Goal: Task Accomplishment & Management: Use online tool/utility

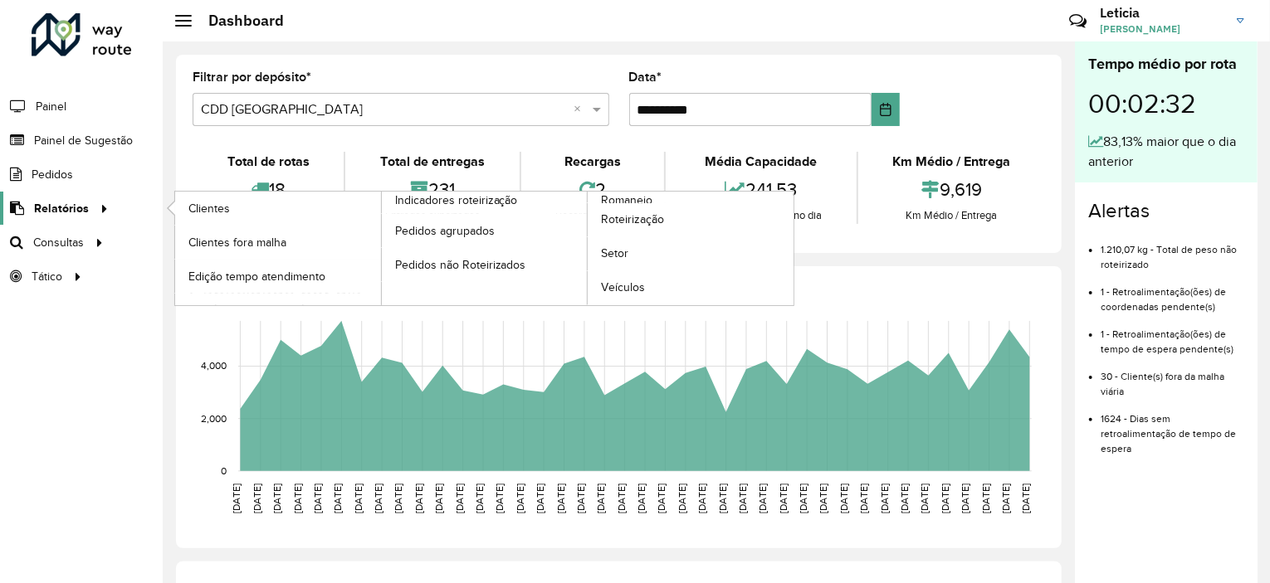
click at [58, 206] on span "Relatórios" at bounding box center [61, 208] width 55 height 17
click at [631, 195] on span "Romaneio" at bounding box center [628, 200] width 54 height 17
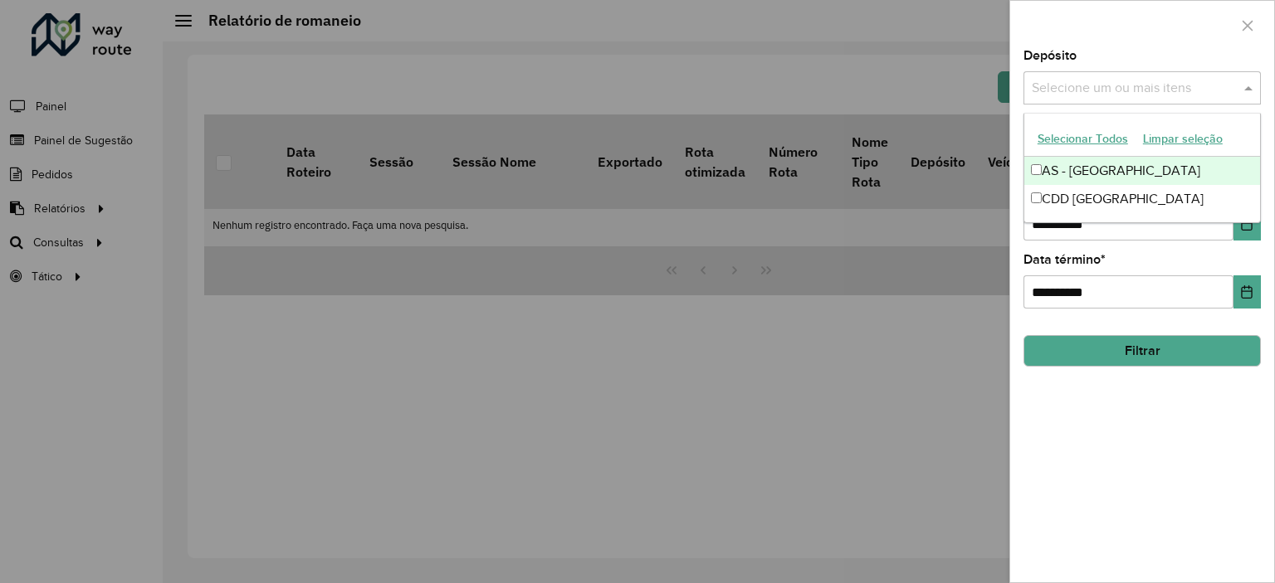
click at [1085, 87] on input "text" at bounding box center [1133, 89] width 212 height 20
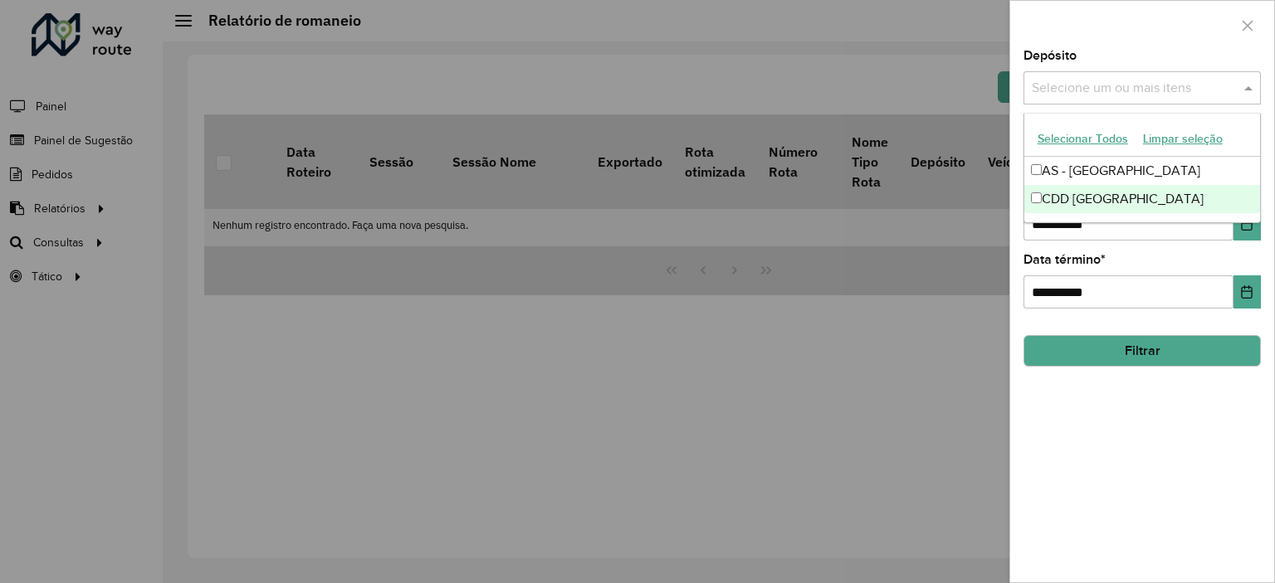
click at [1026, 202] on div "CDD [GEOGRAPHIC_DATA]" at bounding box center [1142, 199] width 236 height 28
drag, startPoint x: 885, startPoint y: 312, endPoint x: 896, endPoint y: 314, distance: 11.9
click at [885, 312] on div at bounding box center [637, 291] width 1275 height 583
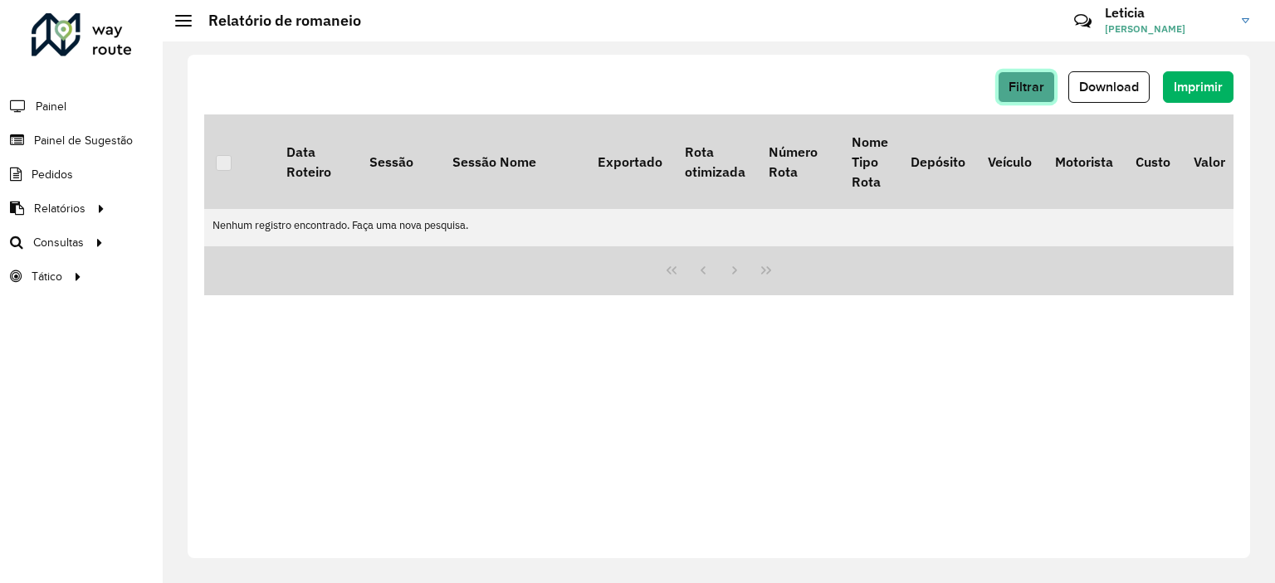
click at [1036, 89] on span "Filtrar" at bounding box center [1026, 87] width 36 height 14
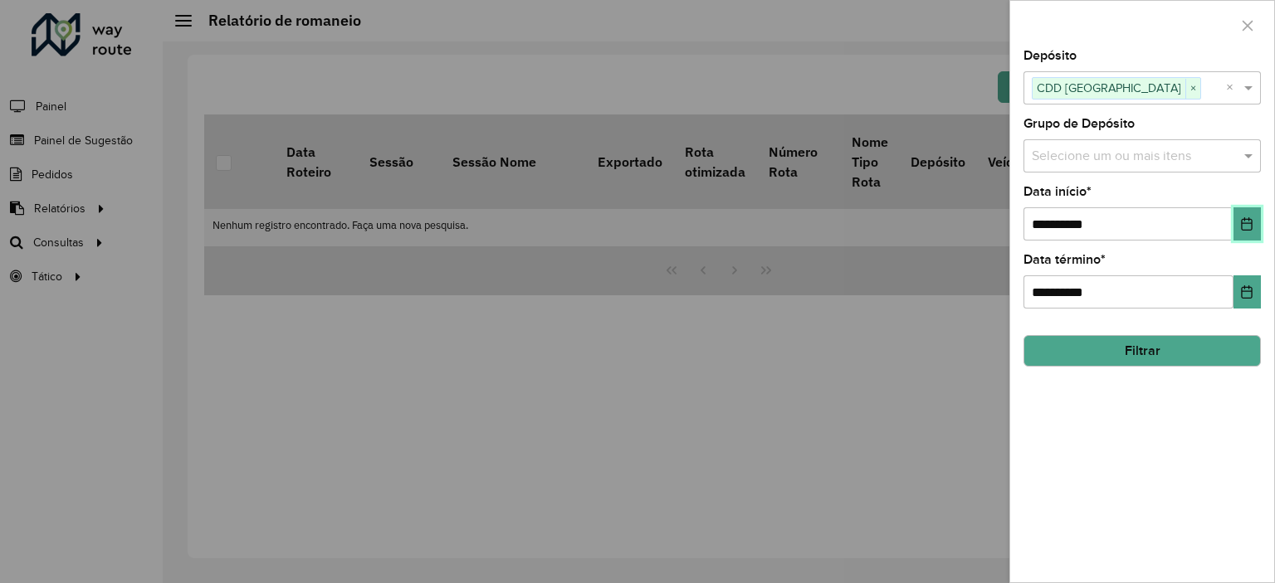
click at [1255, 218] on button "Choose Date" at bounding box center [1246, 223] width 27 height 33
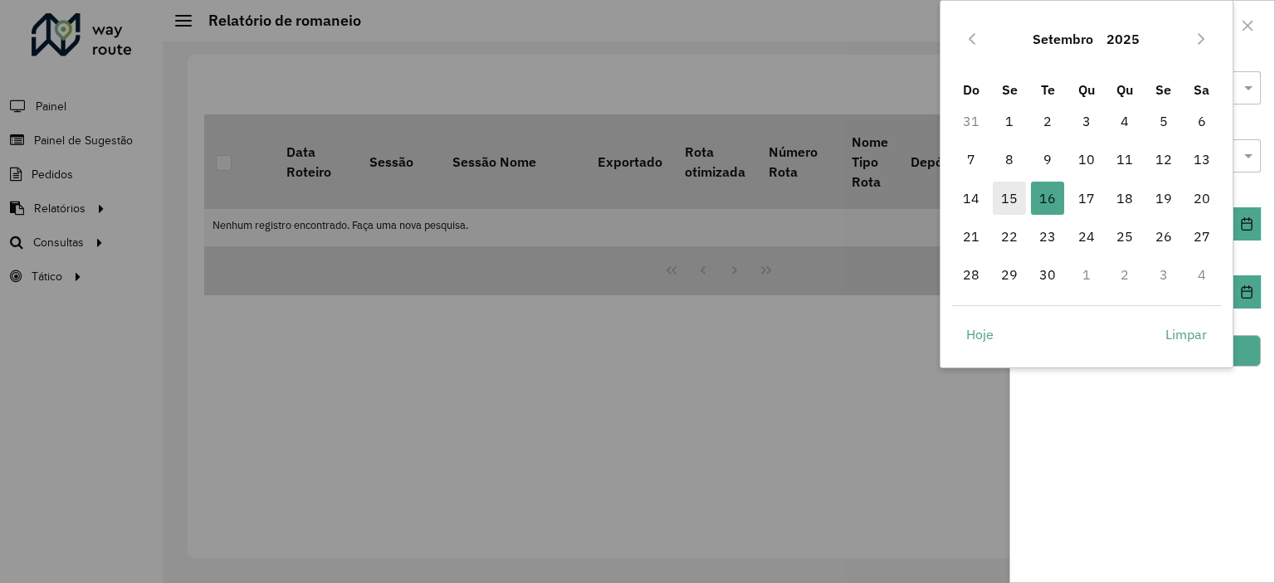
click at [1004, 197] on span "15" at bounding box center [1008, 198] width 33 height 33
type input "**********"
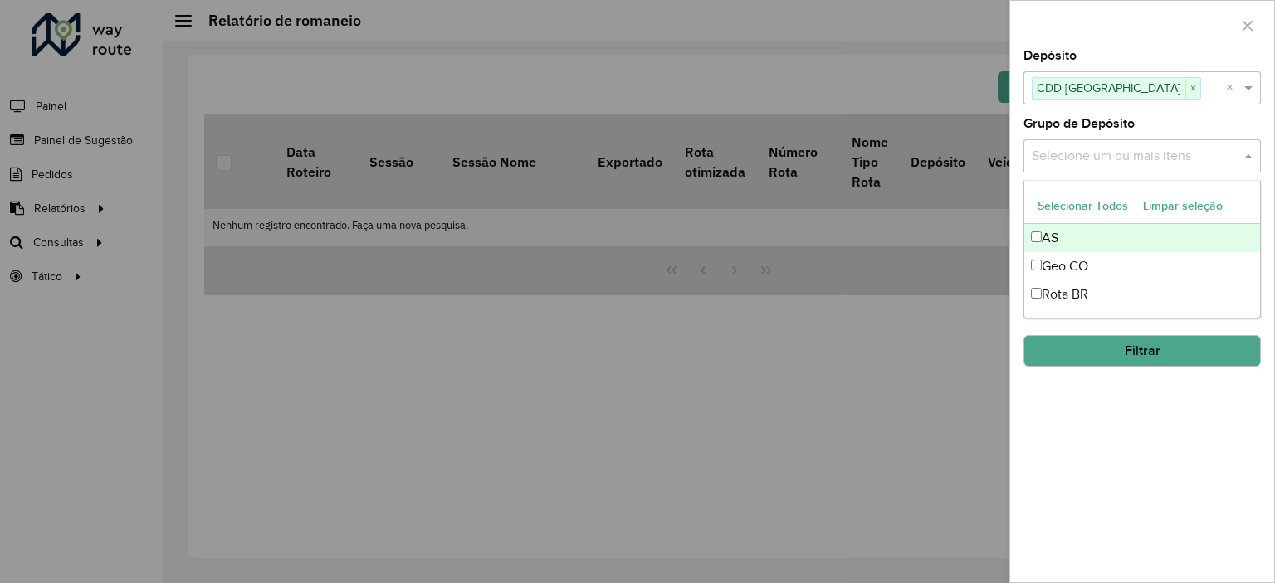
click at [1123, 164] on input "text" at bounding box center [1133, 157] width 212 height 20
click at [1092, 210] on button "Selecionar Todos" at bounding box center [1082, 206] width 105 height 26
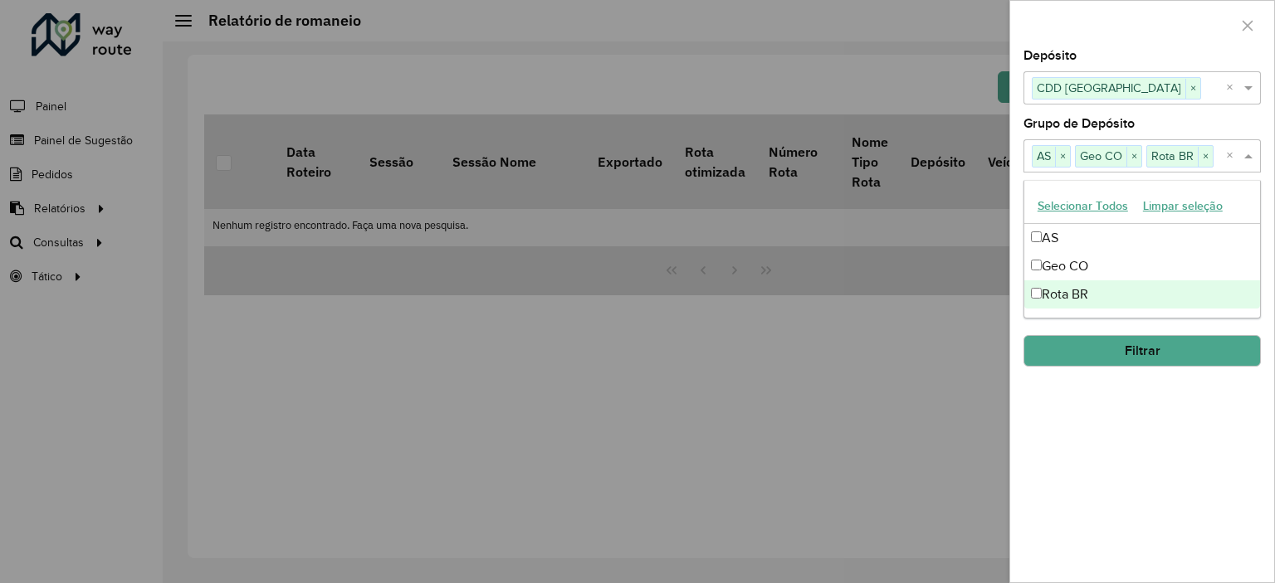
click at [1100, 352] on button "Filtrar" at bounding box center [1141, 351] width 237 height 32
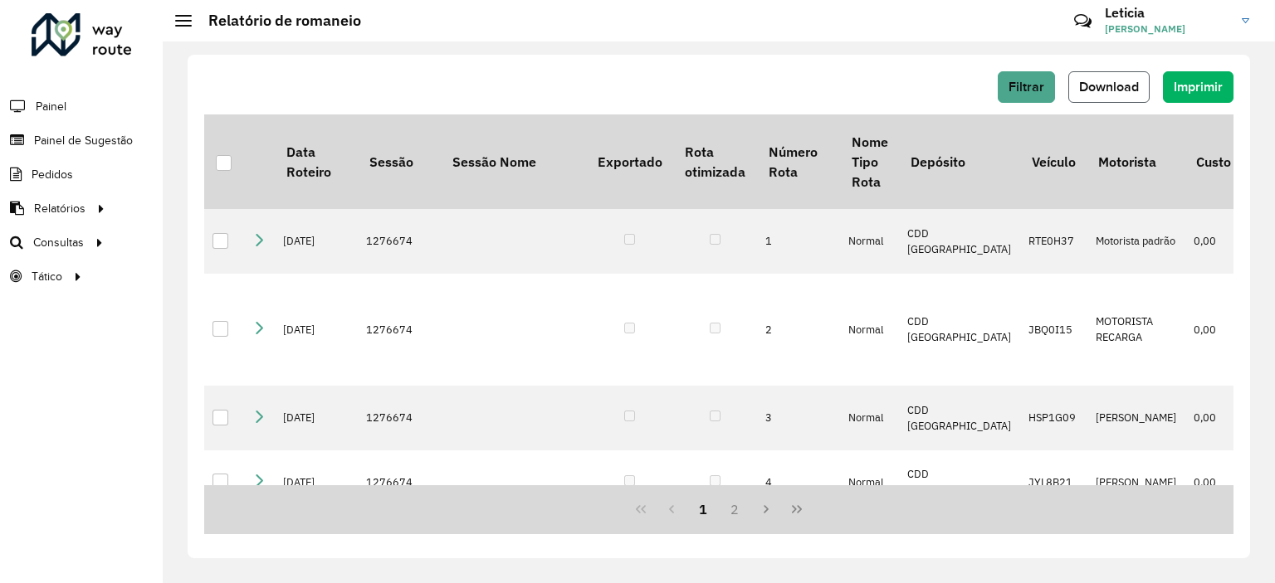
click at [1131, 92] on span "Download" at bounding box center [1109, 87] width 60 height 14
